Goal: Task Accomplishment & Management: Complete application form

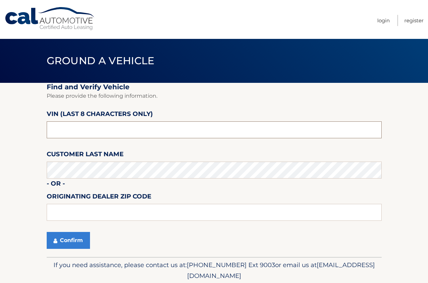
click at [94, 127] on input "text" at bounding box center [214, 129] width 335 height 17
type input "n8632529"
click at [66, 239] on button "Confirm" at bounding box center [68, 240] width 43 height 17
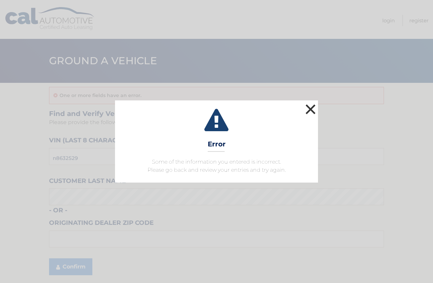
click at [313, 108] on button "×" at bounding box center [311, 110] width 14 height 14
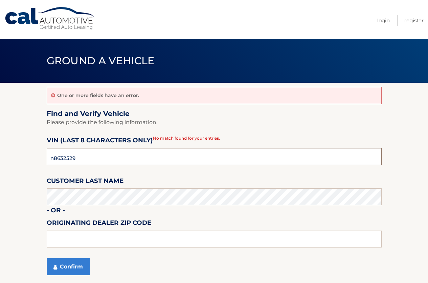
drag, startPoint x: 103, startPoint y: 156, endPoint x: 0, endPoint y: 150, distance: 103.4
click at [0, 150] on section "One or more fields have an error. Find and Verify Vehicle Please provide the fo…" at bounding box center [214, 183] width 428 height 201
click at [75, 264] on button "Confirm" at bounding box center [68, 267] width 43 height 17
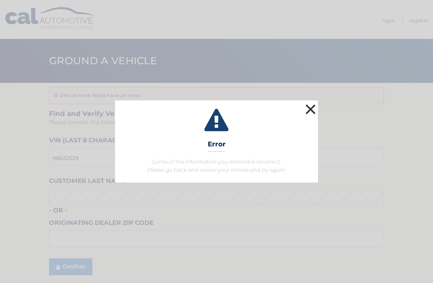
click at [310, 110] on button "×" at bounding box center [311, 110] width 14 height 14
